Goal: Transaction & Acquisition: Purchase product/service

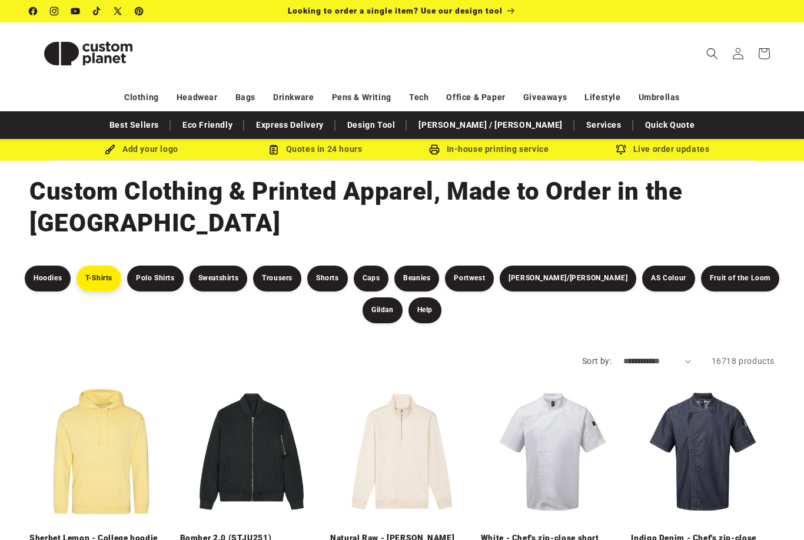
click at [101, 265] on link "T-Shirts" at bounding box center [98, 278] width 45 height 26
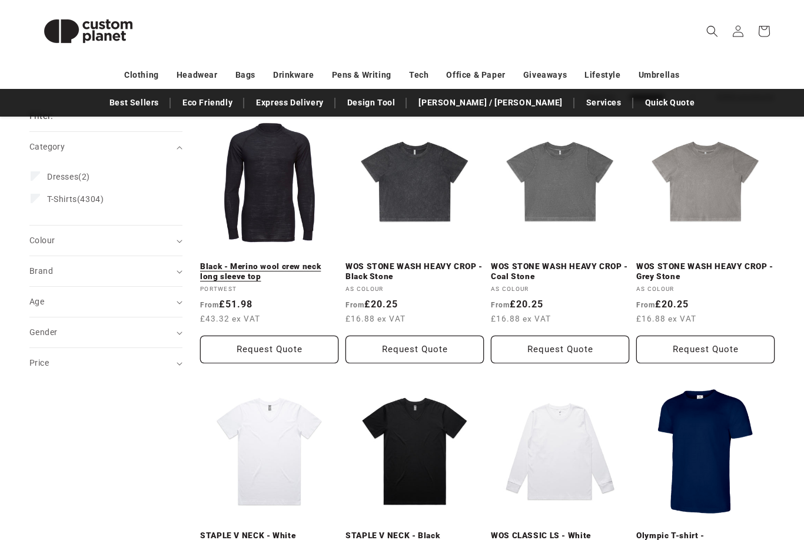
scroll to position [149, 0]
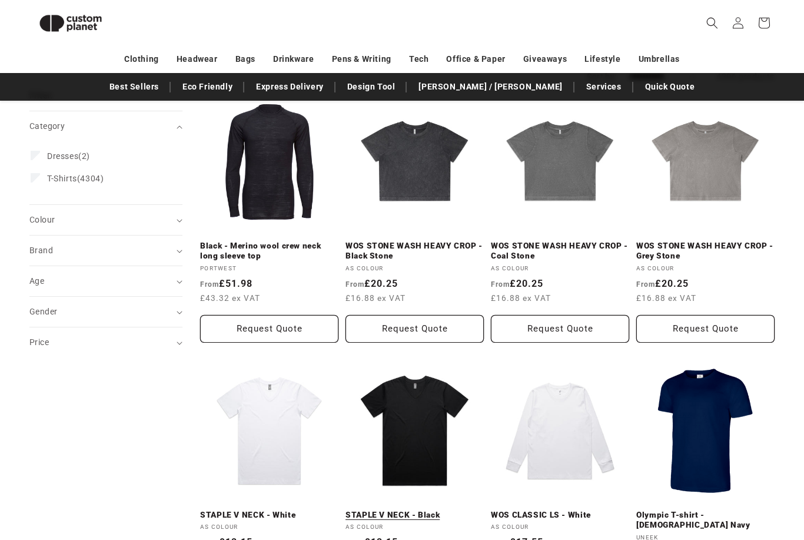
click at [423, 510] on link "STAPLE V NECK - Black" at bounding box center [414, 515] width 138 height 11
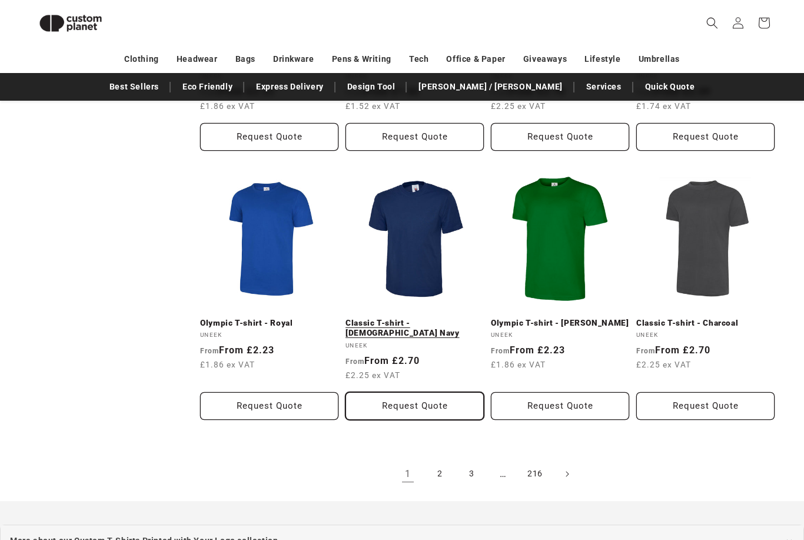
scroll to position [1128, 0]
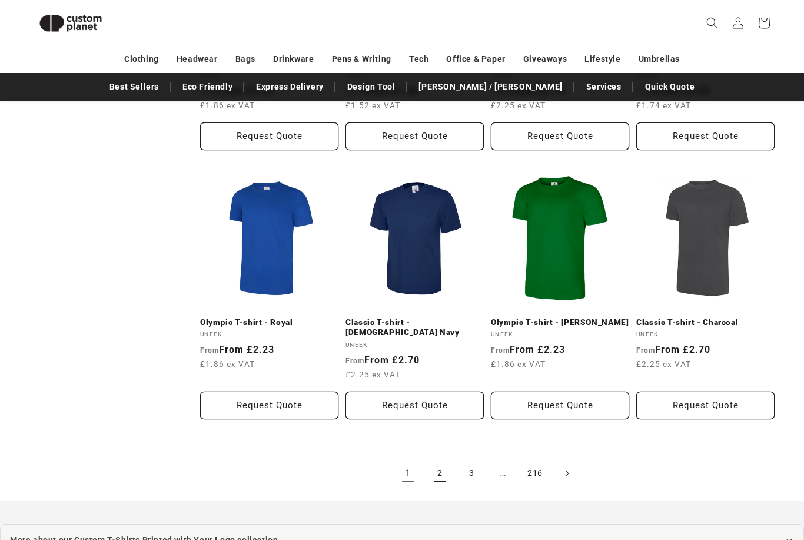
click at [441, 460] on link "2" at bounding box center [440, 473] width 26 height 26
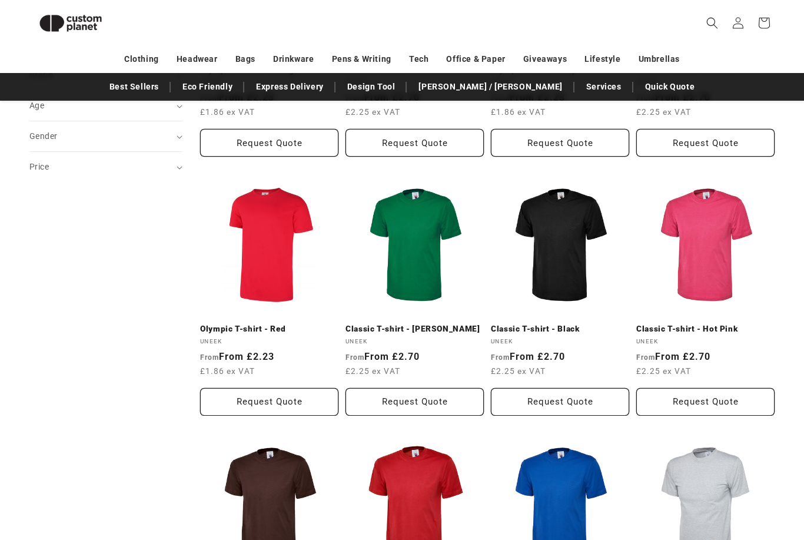
scroll to position [328, 0]
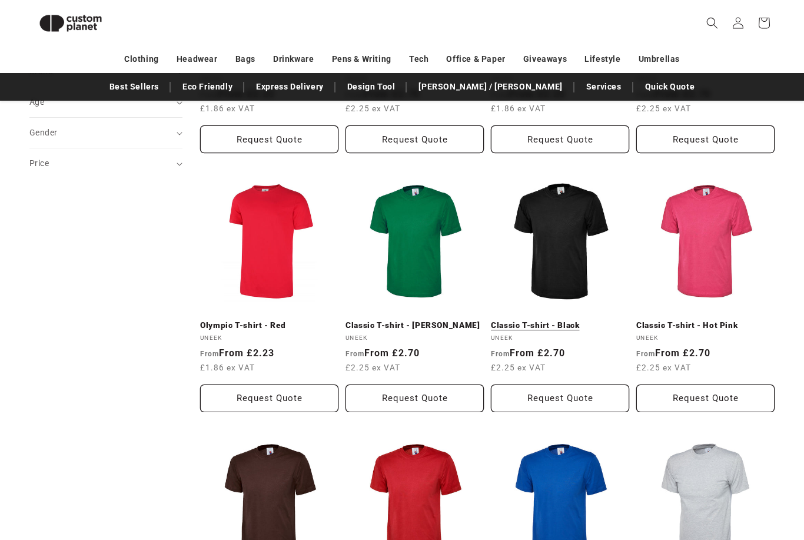
click at [539, 320] on link "Classic T-shirt - Black" at bounding box center [560, 325] width 138 height 11
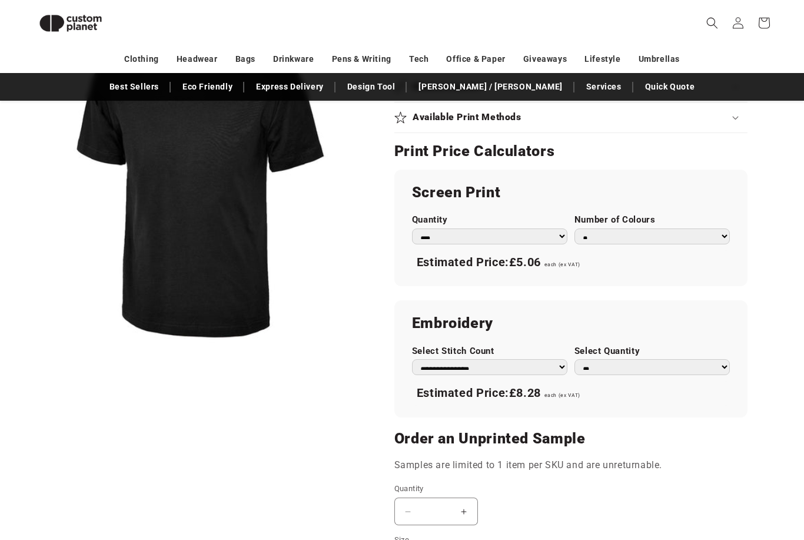
scroll to position [224, 0]
